Goal: Information Seeking & Learning: Find specific fact

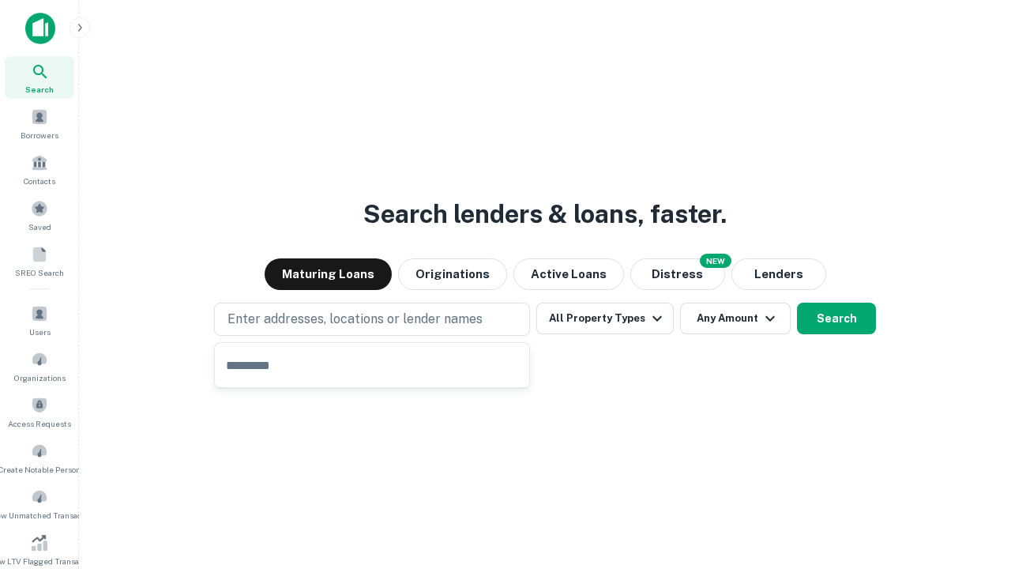
type input "**********"
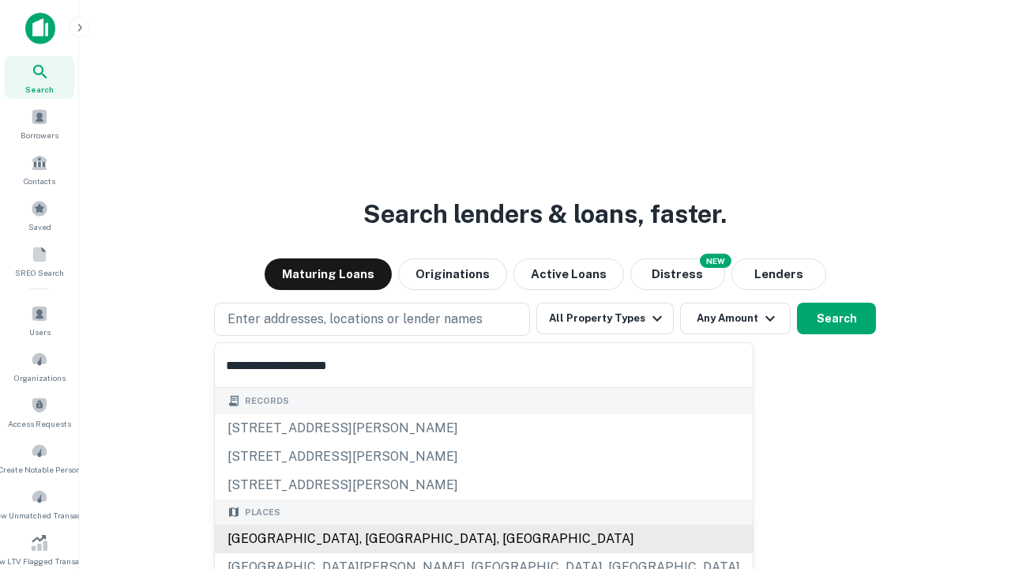
click at [378, 539] on div "Santa Monica, CA, USA" at bounding box center [484, 539] width 538 height 28
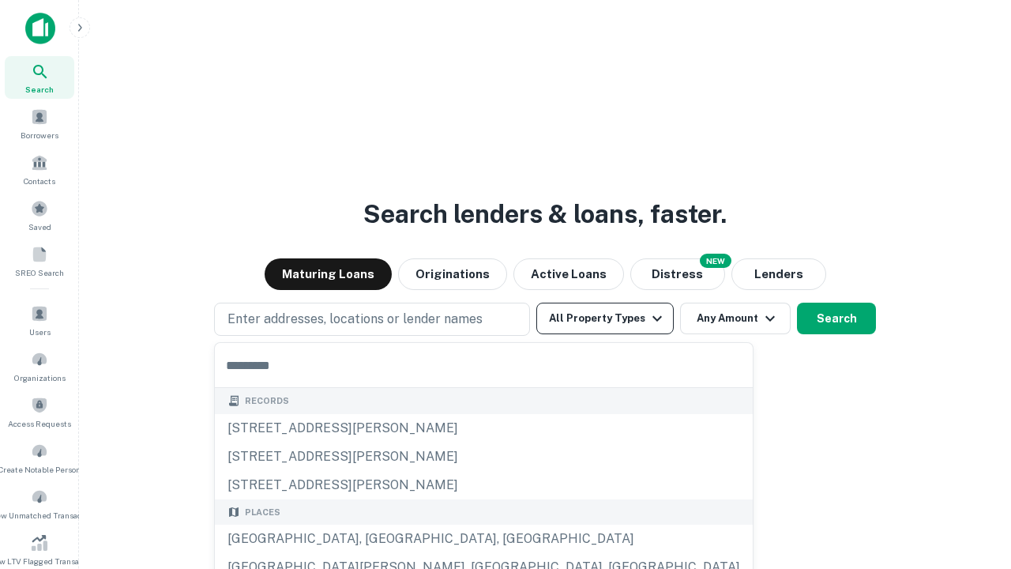
click at [605, 318] on button "All Property Types" at bounding box center [604, 319] width 137 height 32
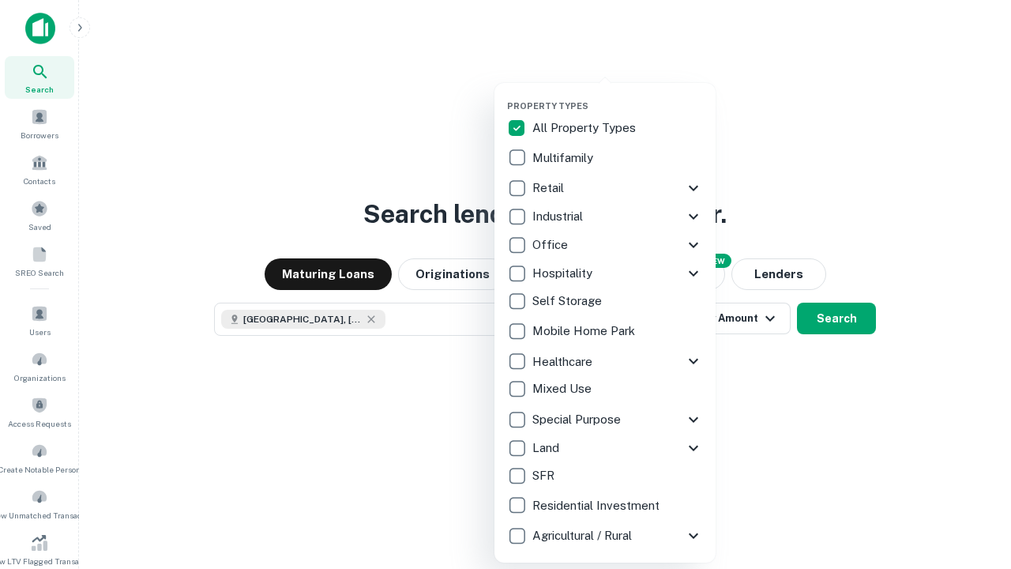
click at [618, 96] on button "button" at bounding box center [617, 96] width 221 height 1
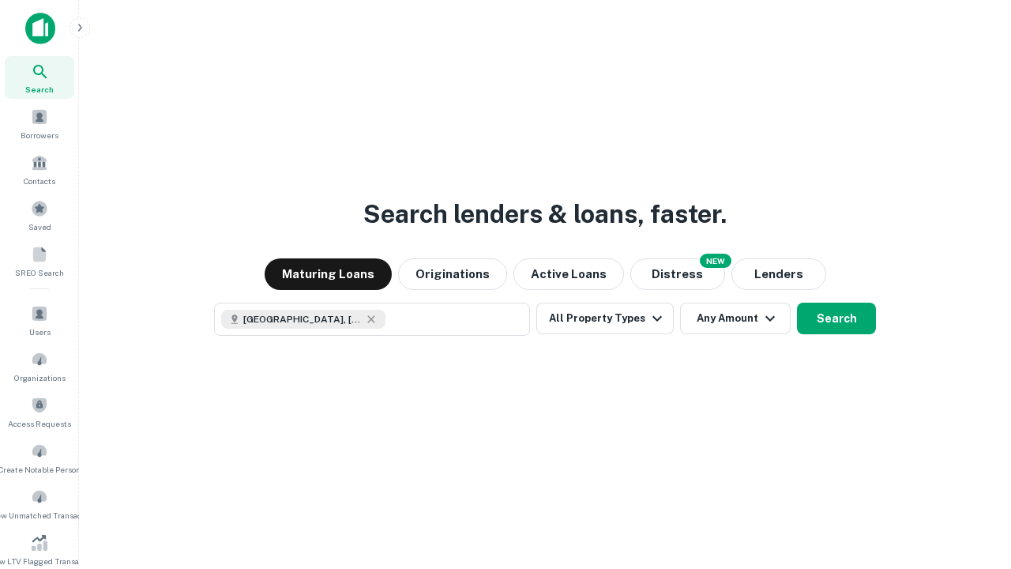
scroll to position [25, 0]
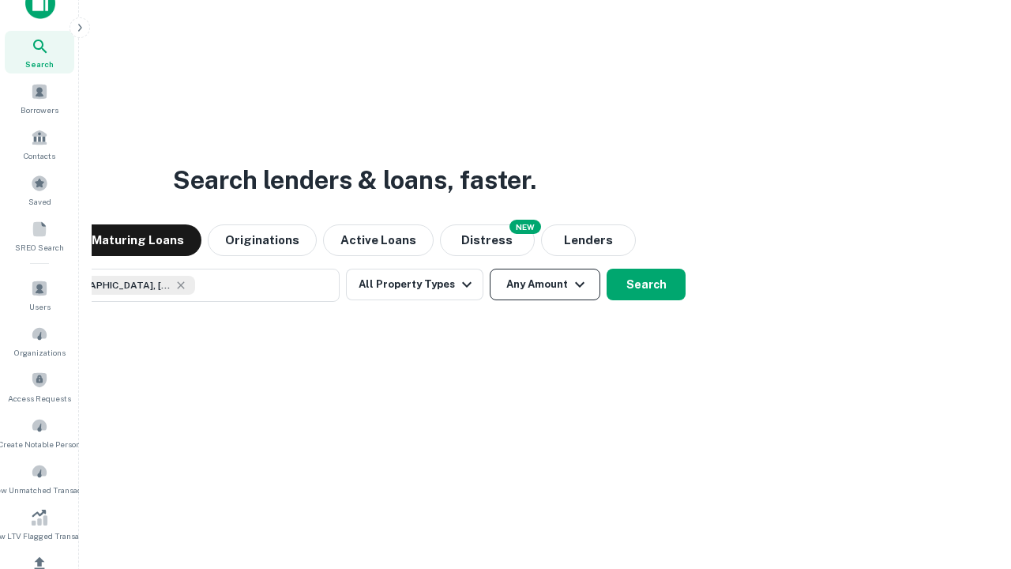
click at [490, 269] on button "Any Amount" at bounding box center [545, 285] width 111 height 32
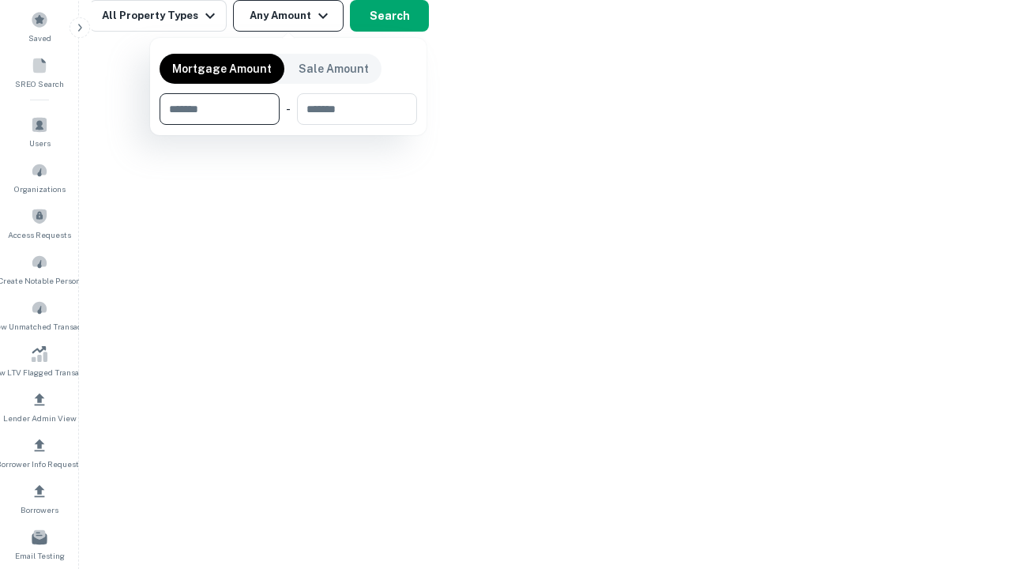
type input "*******"
click at [288, 125] on button "button" at bounding box center [289, 125] width 258 height 1
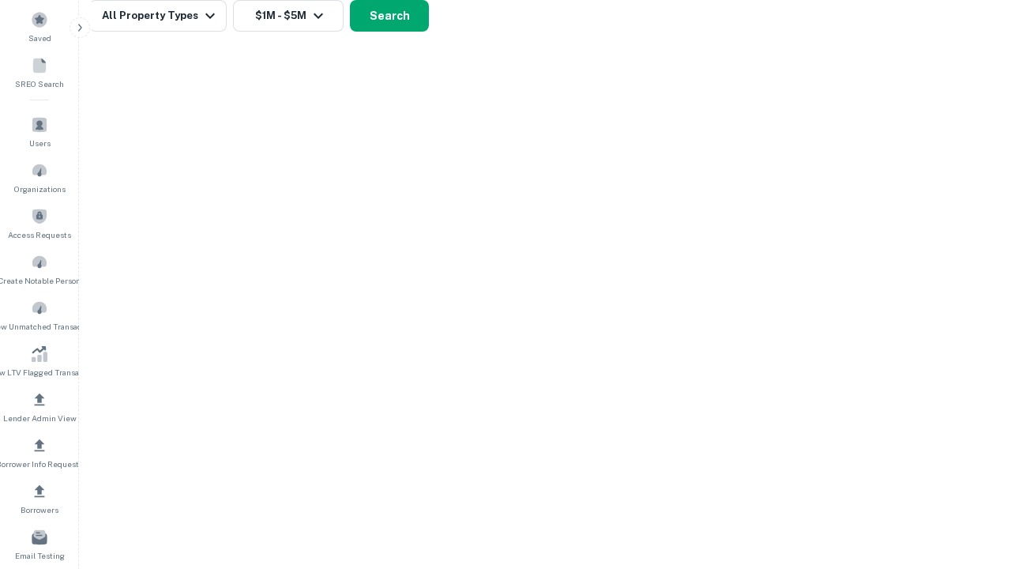
scroll to position [9, 292]
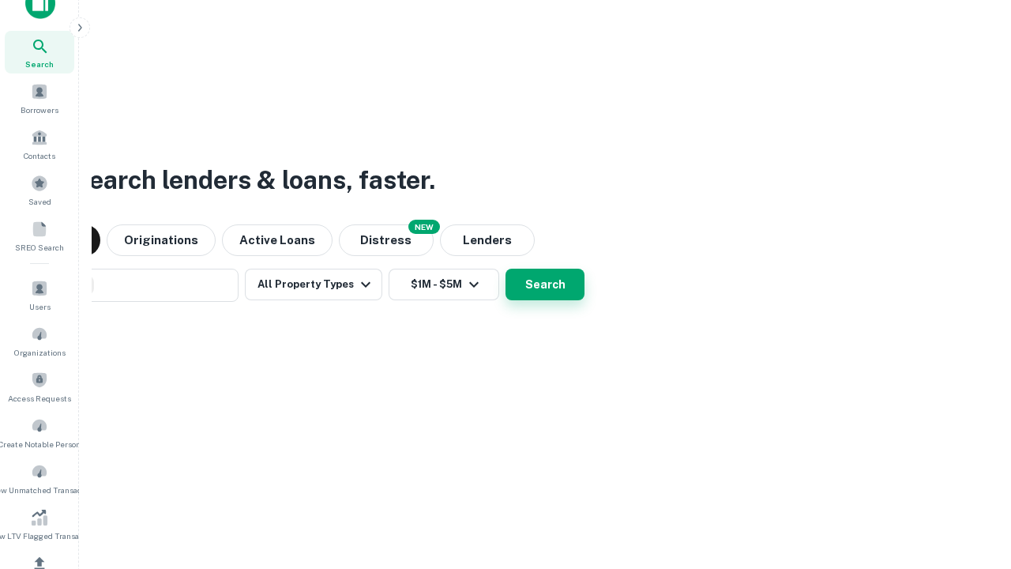
click at [506, 269] on button "Search" at bounding box center [545, 285] width 79 height 32
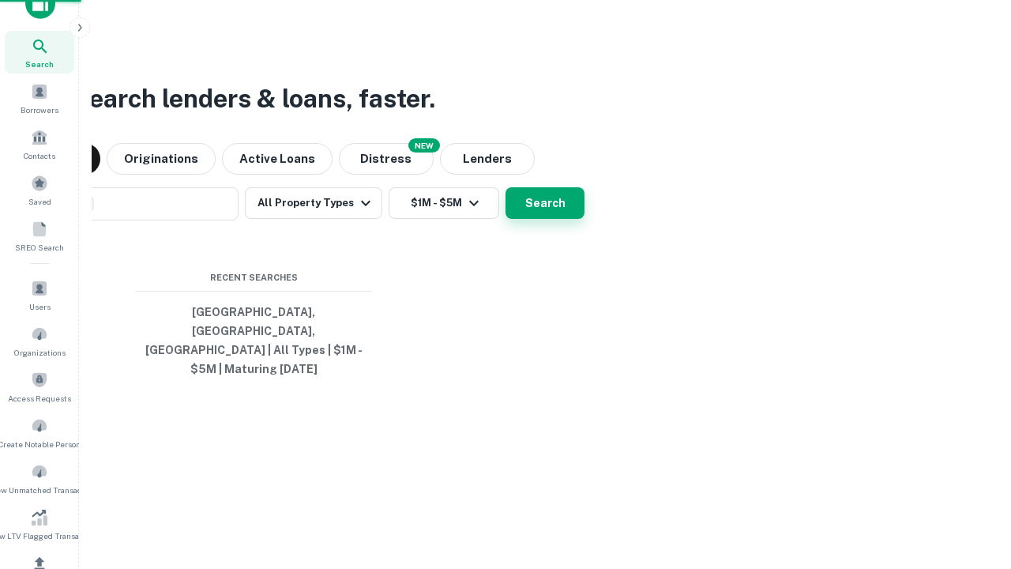
scroll to position [51, 447]
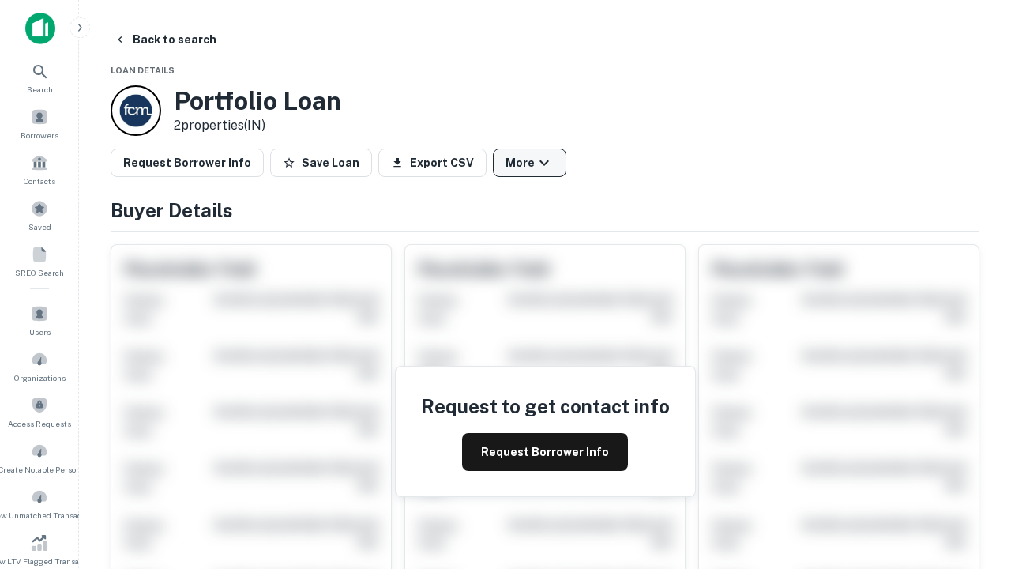
click at [529, 163] on button "More" at bounding box center [529, 163] width 73 height 28
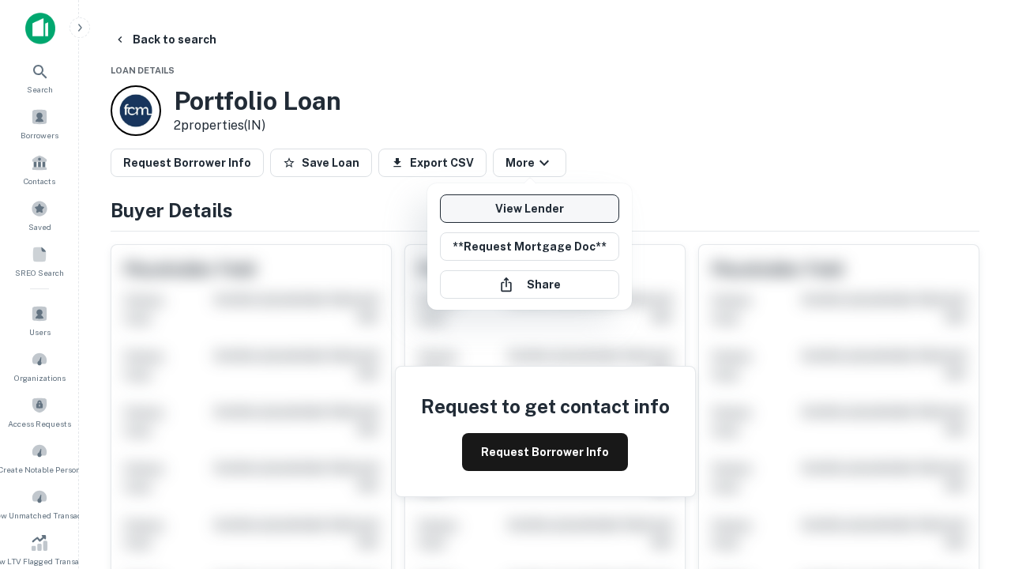
click at [529, 209] on link "View Lender" at bounding box center [529, 208] width 179 height 28
